Goal: Navigation & Orientation: Find specific page/section

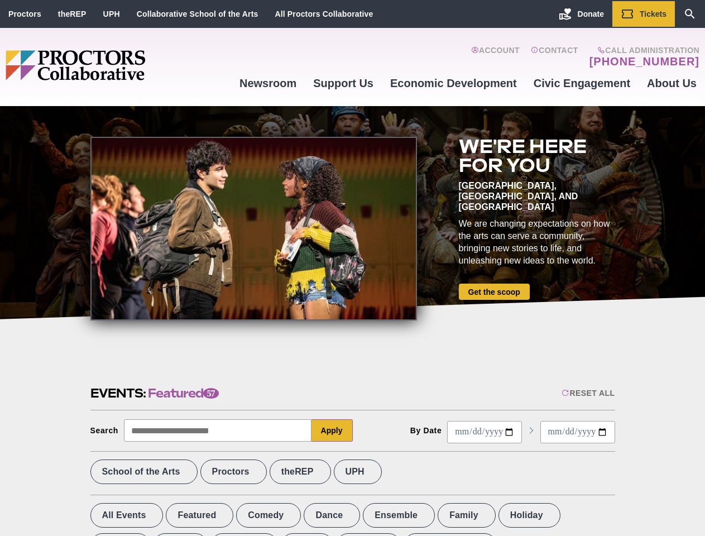
click at [352, 268] on div at bounding box center [253, 229] width 326 height 184
click at [587, 393] on div "Reset All" at bounding box center [587, 392] width 53 height 9
click at [332, 430] on button "Apply" at bounding box center [331, 430] width 41 height 22
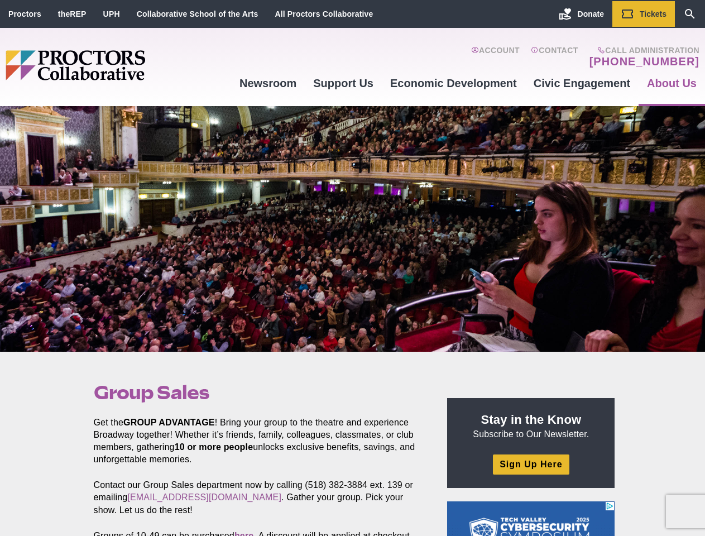
click at [352, 268] on div at bounding box center [352, 229] width 705 height 246
